Goal: Information Seeking & Learning: Understand process/instructions

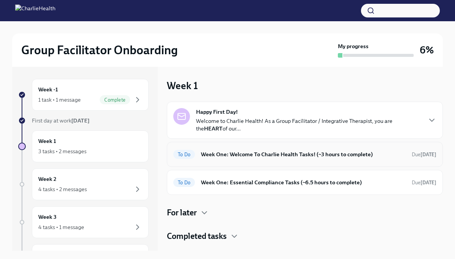
click at [279, 162] on div "To Do Week One: Welcome To Charlie Health Tasks! (~3 hours to complete) Due [DA…" at bounding box center [305, 154] width 276 height 25
click at [277, 157] on h6 "Week One: Welcome To Charlie Health Tasks! (~3 hours to complete)" at bounding box center [303, 154] width 205 height 8
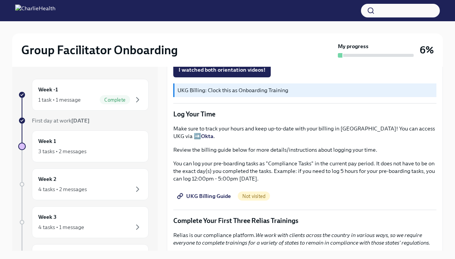
scroll to position [692, 0]
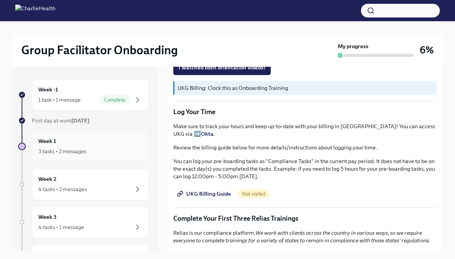
click at [104, 146] on div "Week 1 3 tasks • 2 messages" at bounding box center [90, 146] width 104 height 19
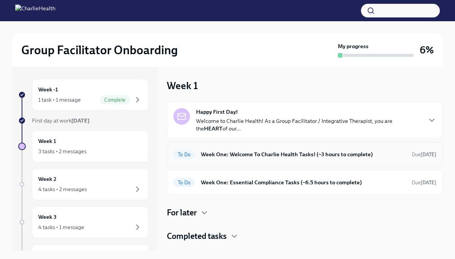
click at [337, 161] on div "To Do Week One: Welcome To Charlie Health Tasks! (~3 hours to complete) Due [DA…" at bounding box center [305, 154] width 276 height 25
click at [183, 156] on span "To Do" at bounding box center [184, 155] width 22 height 6
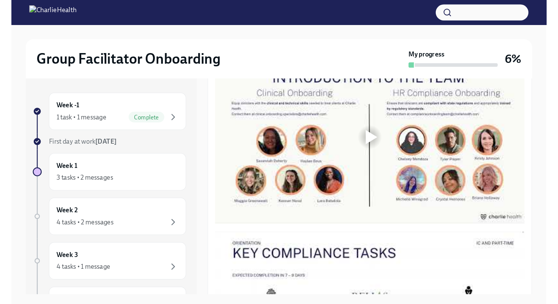
scroll to position [402, 0]
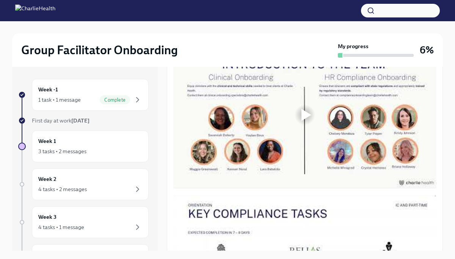
click at [307, 118] on div at bounding box center [307, 115] width 10 height 12
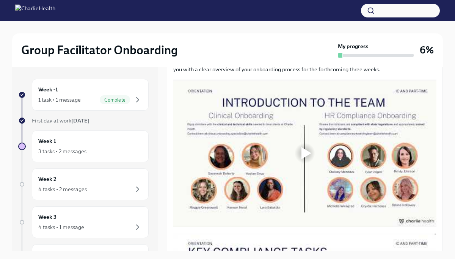
scroll to position [365, 0]
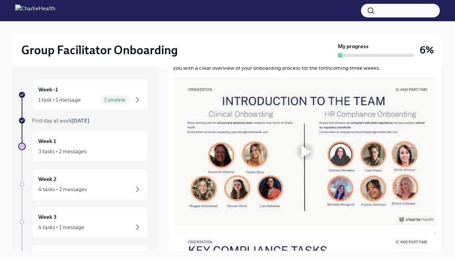
click at [311, 148] on div at bounding box center [307, 152] width 10 height 12
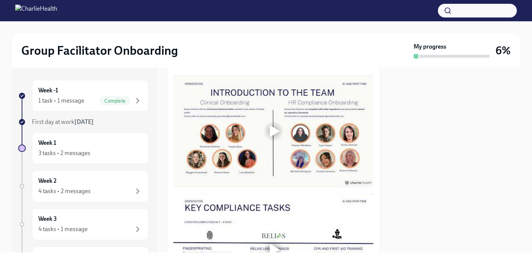
scroll to position [373, 0]
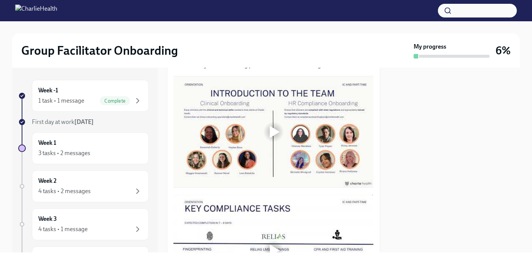
click at [273, 131] on div at bounding box center [275, 132] width 10 height 12
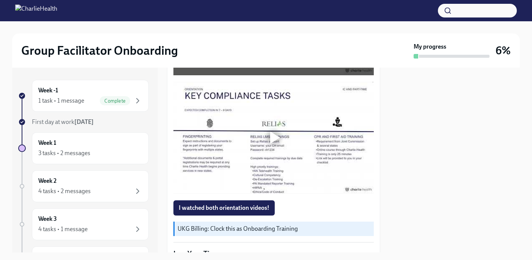
scroll to position [488, 0]
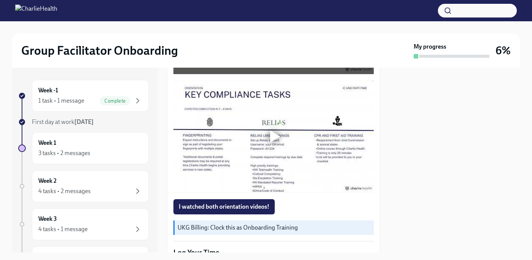
click at [279, 133] on div at bounding box center [275, 136] width 10 height 12
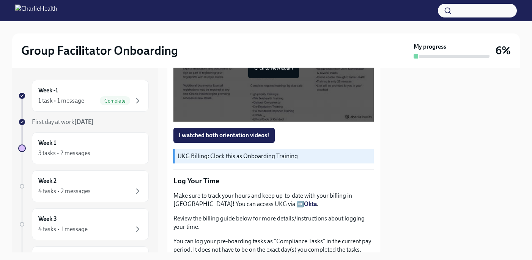
scroll to position [562, 0]
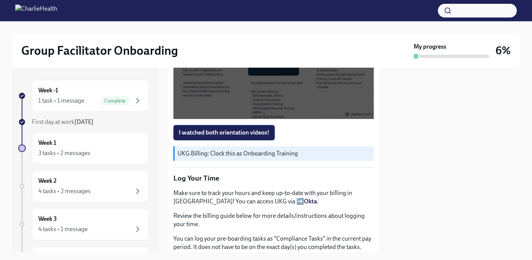
click at [230, 130] on span "I watched both orientation videos!" at bounding box center [224, 133] width 91 height 8
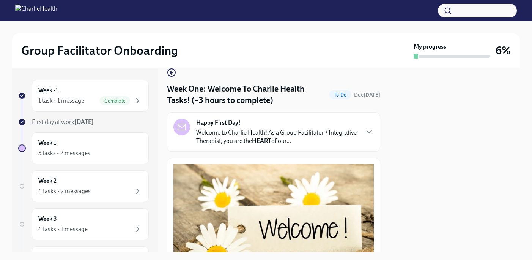
scroll to position [9, 0]
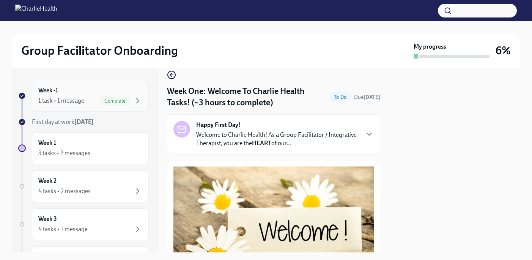
click at [99, 102] on div "1 task • 1 message Complete" at bounding box center [90, 100] width 104 height 9
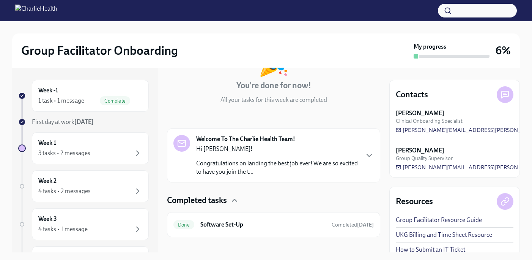
scroll to position [74, 0]
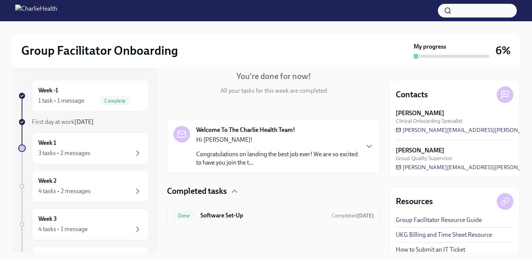
click at [280, 220] on div "Done Software Set-Up Completed [DATE]" at bounding box center [273, 215] width 200 height 12
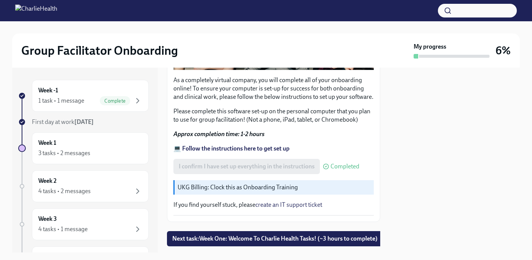
scroll to position [234, 0]
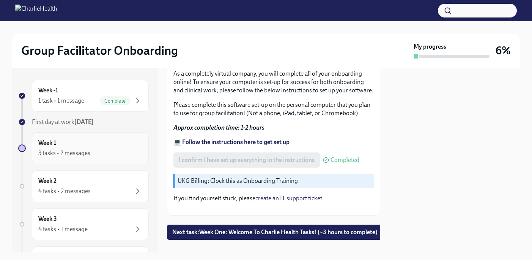
click at [75, 149] on div "3 tasks • 2 messages" at bounding box center [64, 153] width 52 height 8
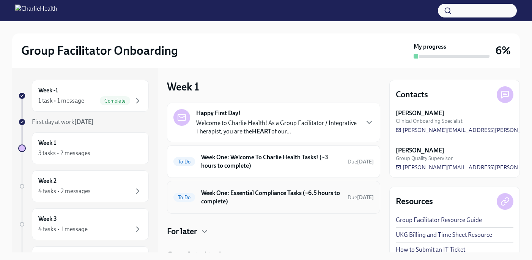
scroll to position [33, 0]
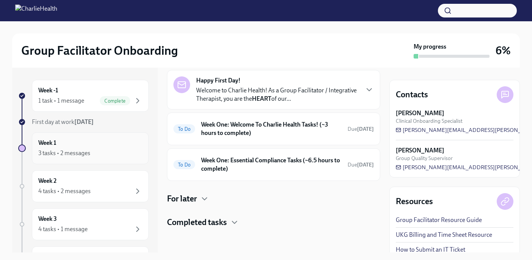
click at [102, 146] on div "Week 1 3 tasks • 2 messages" at bounding box center [90, 148] width 104 height 19
click at [275, 120] on h6 "Week One: Welcome To Charlie Health Tasks! (~3 hours to complete)" at bounding box center [271, 128] width 140 height 17
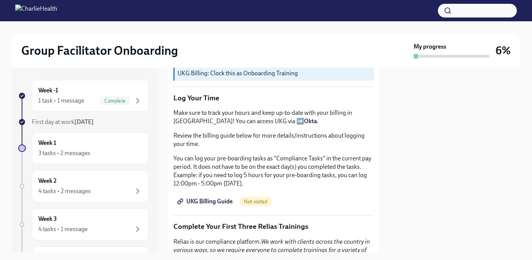
scroll to position [653, 0]
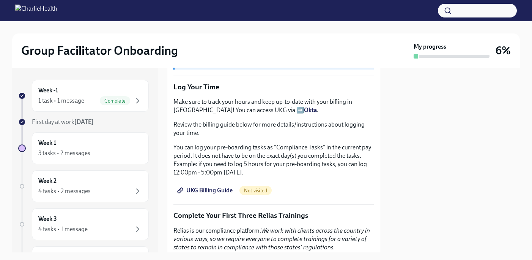
click at [211, 189] on span "UKG Billing Guide" at bounding box center [206, 190] width 54 height 8
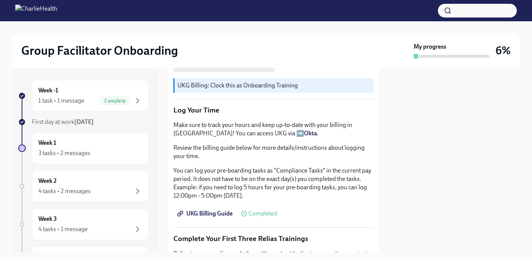
scroll to position [631, 0]
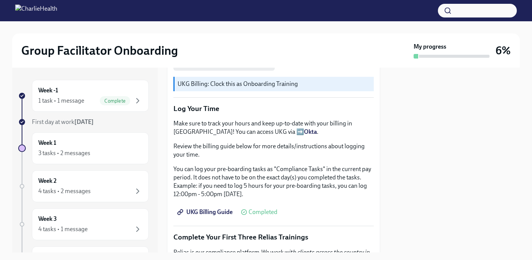
click at [219, 210] on span "UKG Billing Guide" at bounding box center [206, 212] width 54 height 8
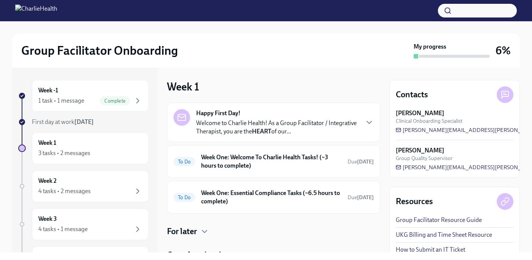
scroll to position [33, 0]
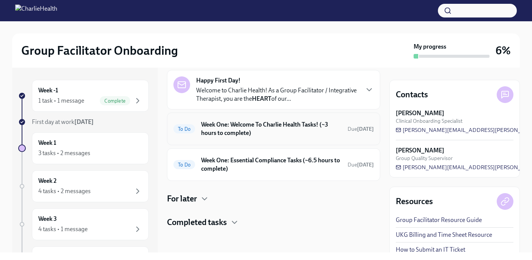
click at [251, 131] on h6 "Week One: Welcome To Charlie Health Tasks! (~3 hours to complete)" at bounding box center [271, 128] width 140 height 17
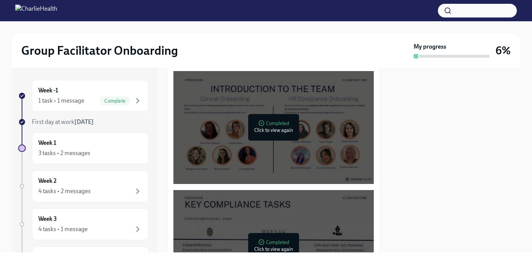
scroll to position [63, 0]
